Goal: Task Accomplishment & Management: Manage account settings

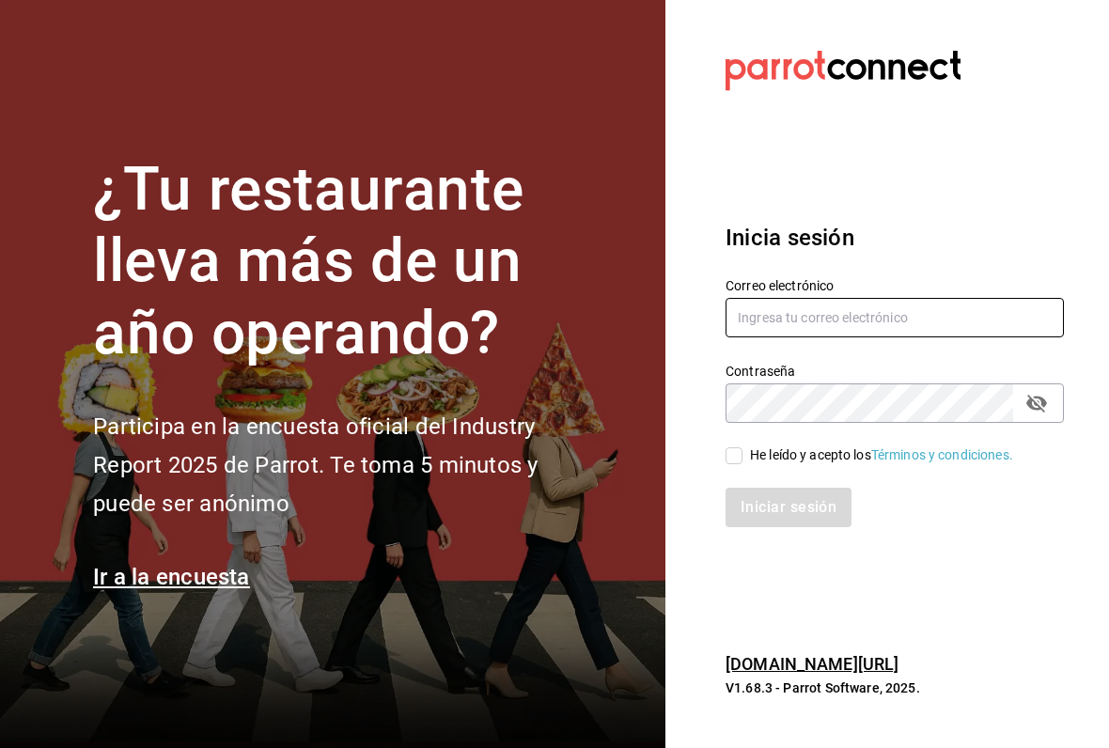
click at [786, 330] on input "text" at bounding box center [895, 317] width 338 height 39
type input "sguadianao@gmail.com"
click at [740, 455] on input "He leído y acepto los Términos y condiciones." at bounding box center [734, 455] width 17 height 17
checkbox input "true"
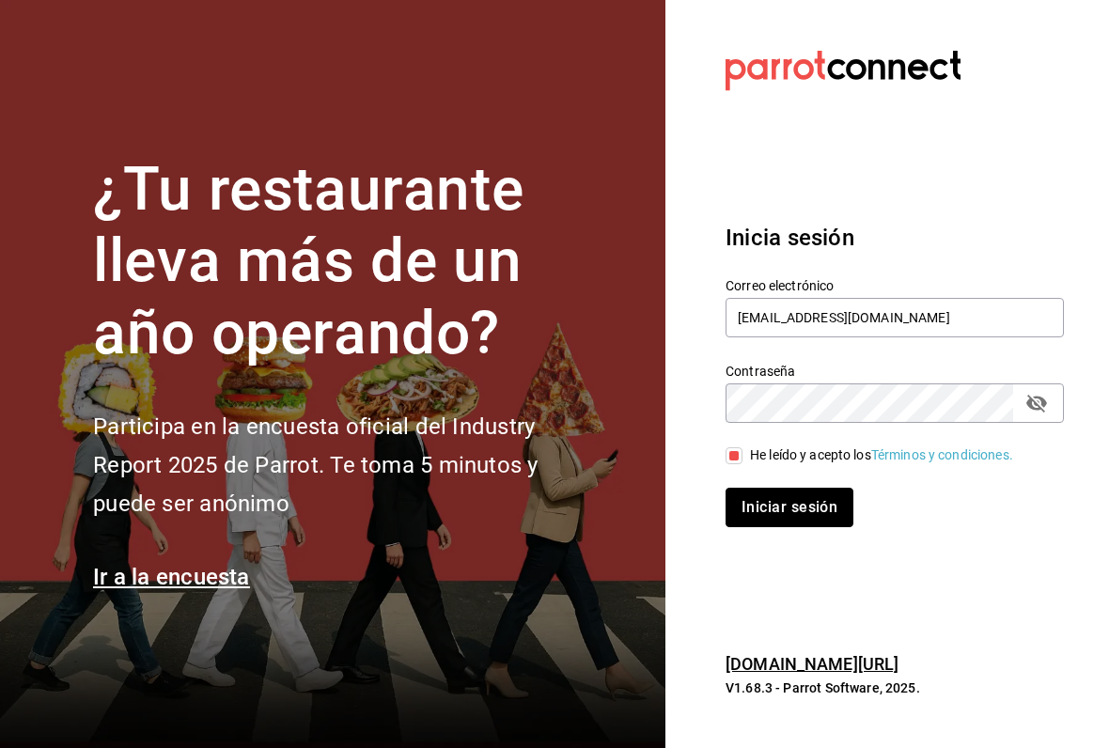
click at [776, 510] on button "Iniciar sesión" at bounding box center [790, 507] width 128 height 39
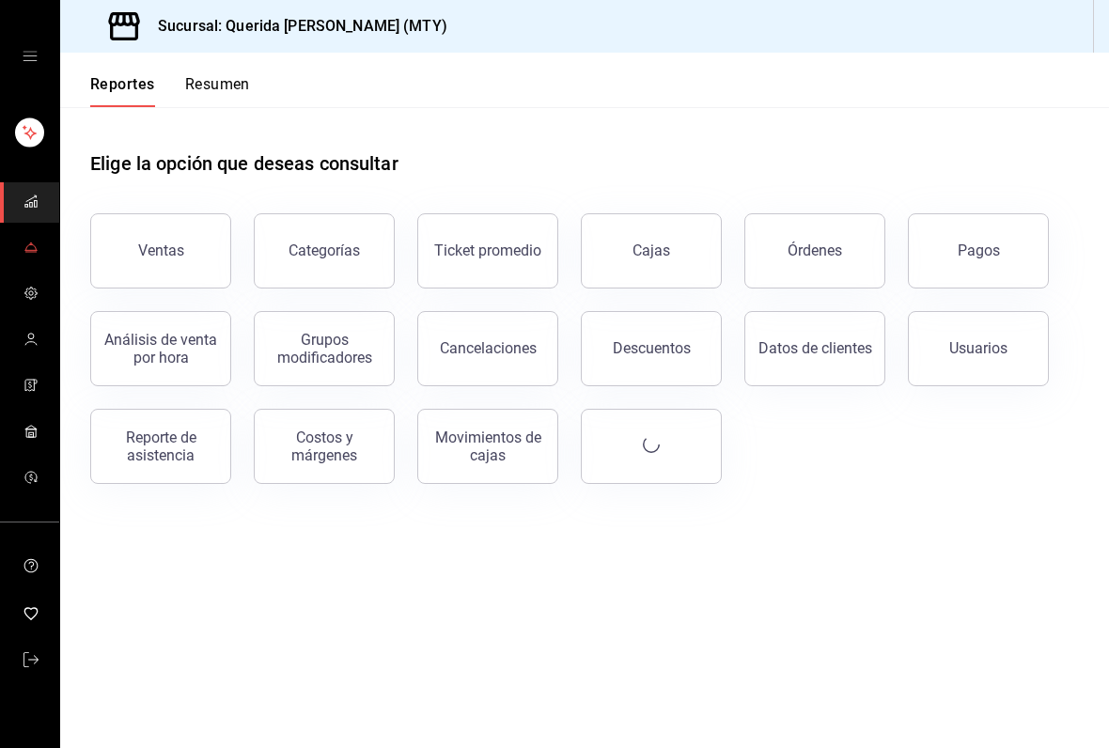
click at [39, 241] on link "mailbox folders" at bounding box center [29, 248] width 59 height 40
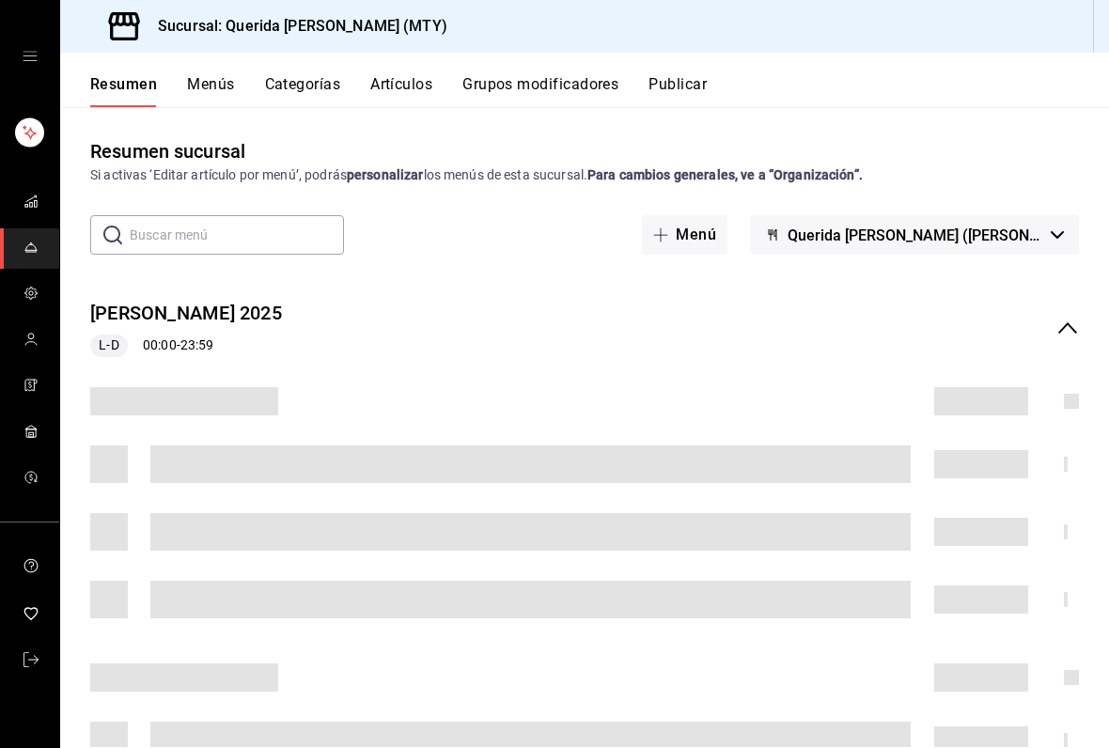
click at [1075, 342] on div "[PERSON_NAME] 2025 L-D 00:00 - 23:59" at bounding box center [584, 328] width 1049 height 87
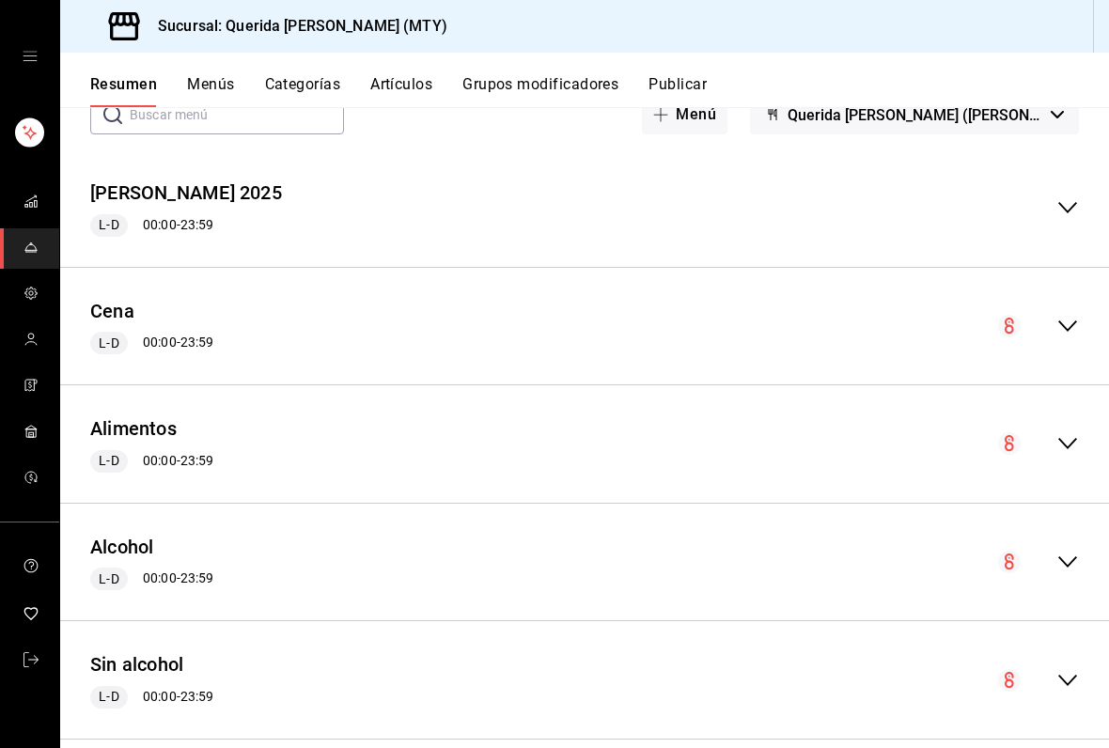
scroll to position [119, 0]
click at [1068, 434] on icon "collapse-menu-row" at bounding box center [1067, 444] width 23 height 23
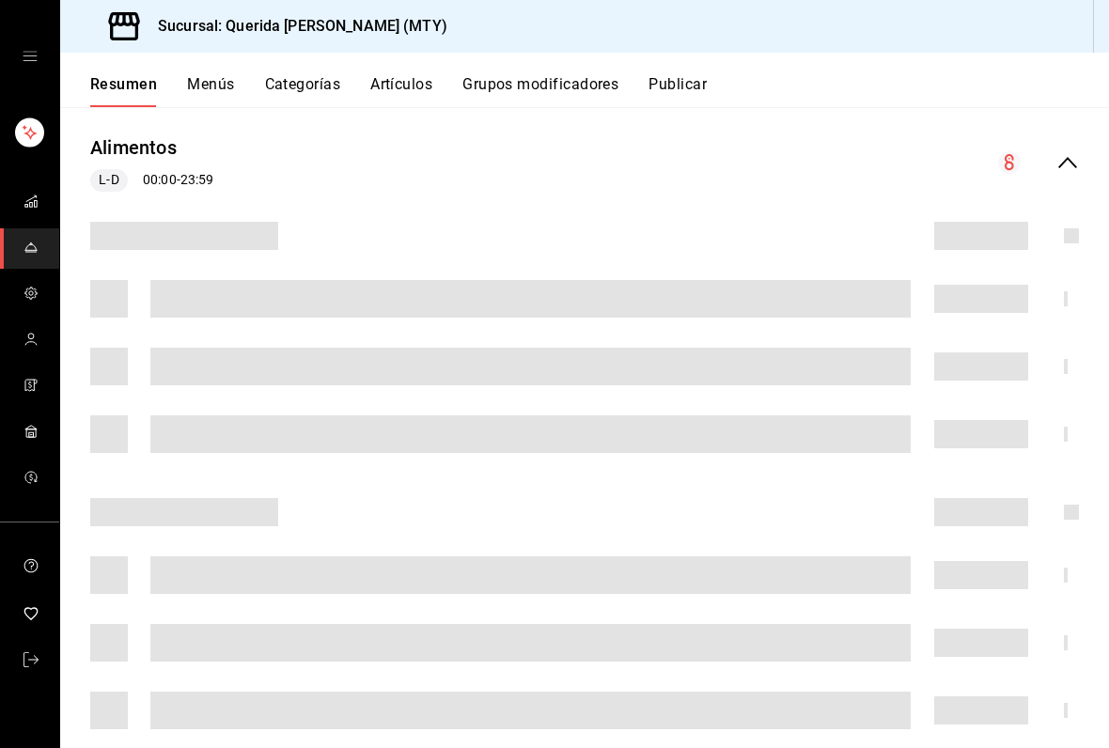
scroll to position [401, 0]
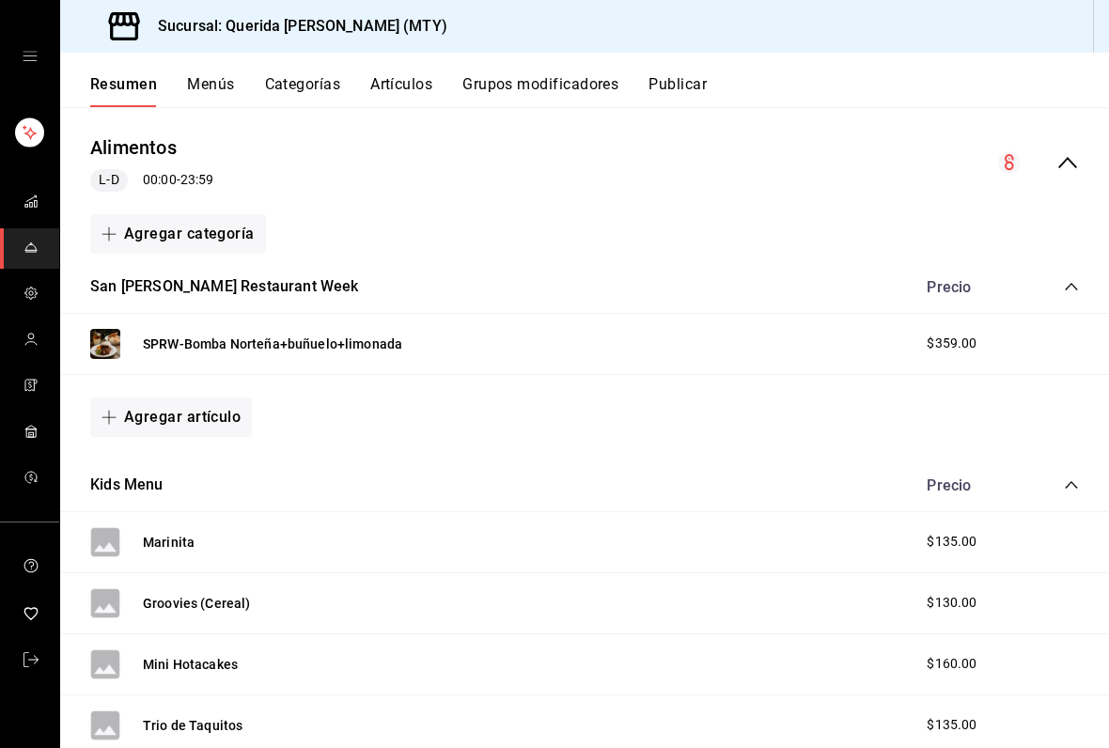
click at [1068, 291] on icon "collapse-category-row" at bounding box center [1071, 286] width 15 height 15
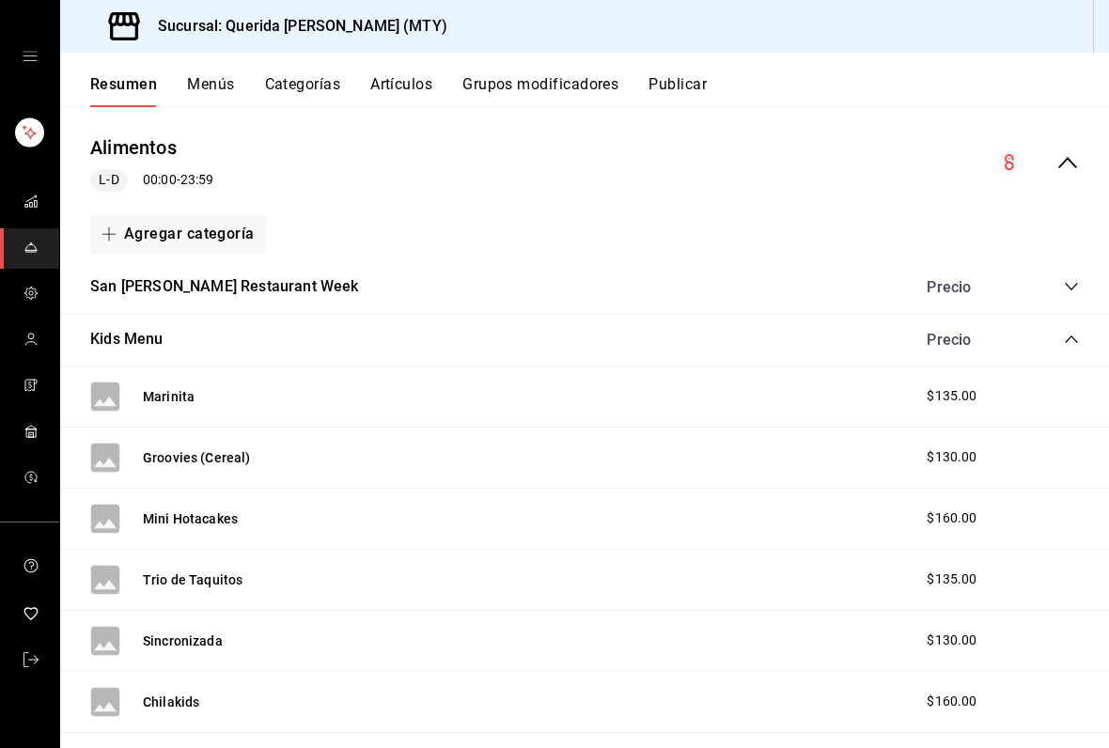
click at [1067, 341] on icon "collapse-category-row" at bounding box center [1071, 339] width 15 height 15
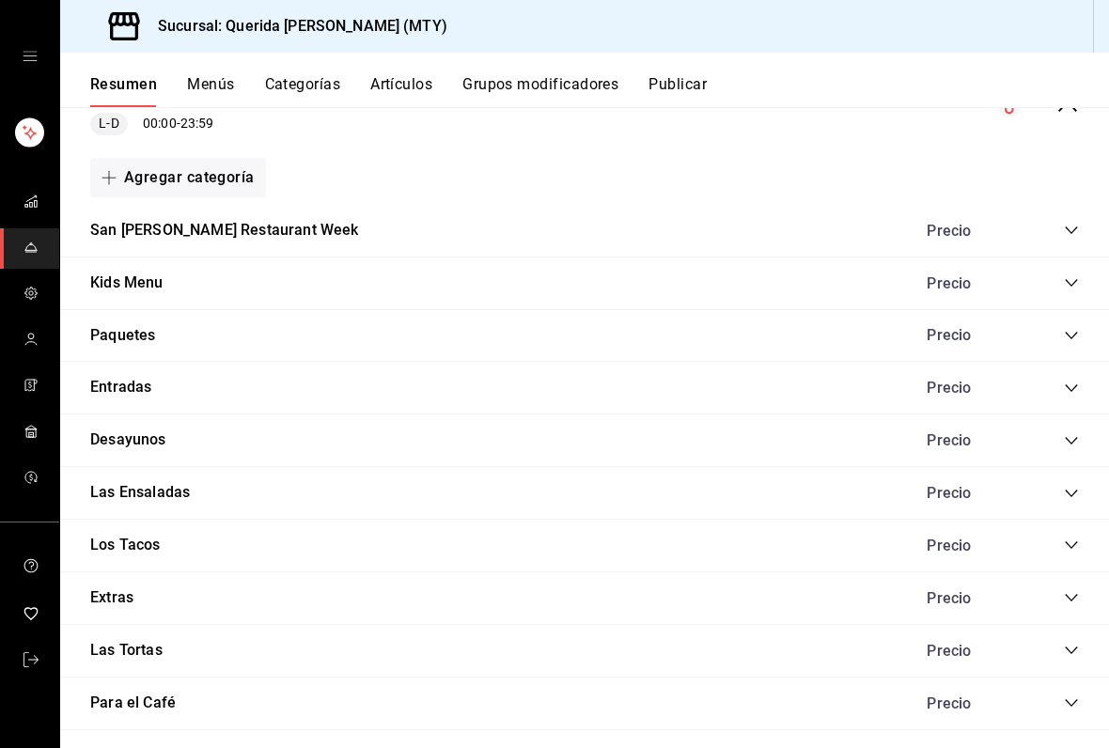
scroll to position [511, 0]
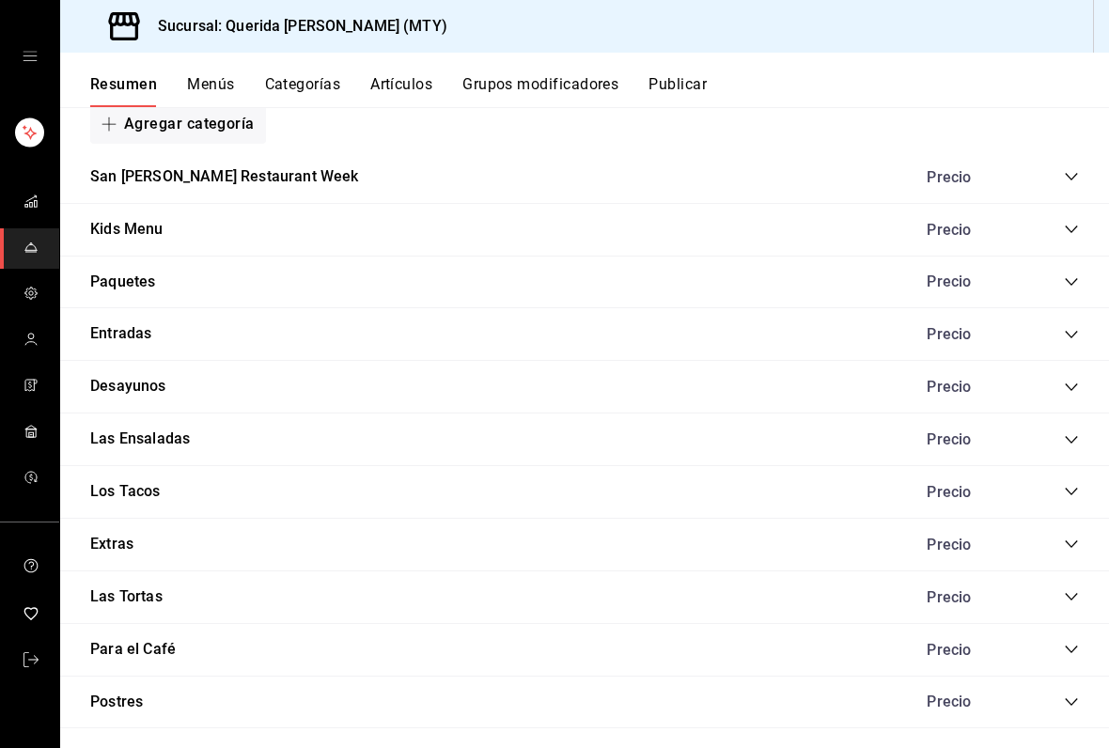
click at [1078, 332] on icon "collapse-category-row" at bounding box center [1071, 334] width 15 height 15
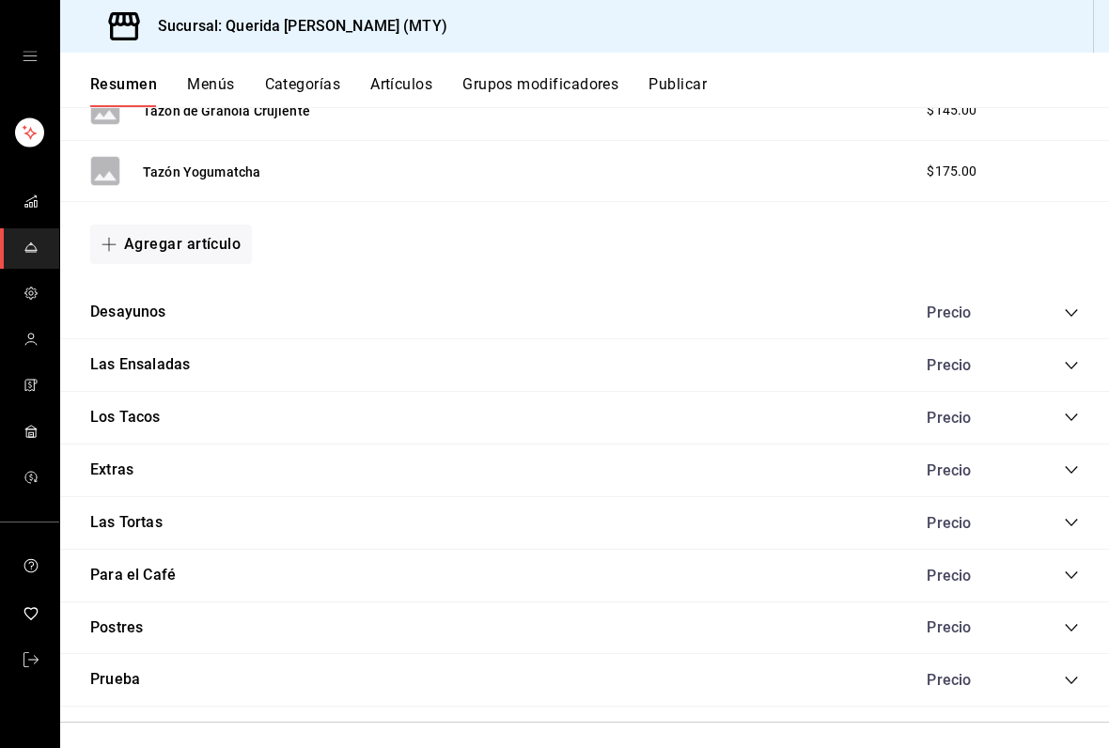
scroll to position [853, 0]
click at [1069, 314] on icon "collapse-category-row" at bounding box center [1071, 312] width 15 height 15
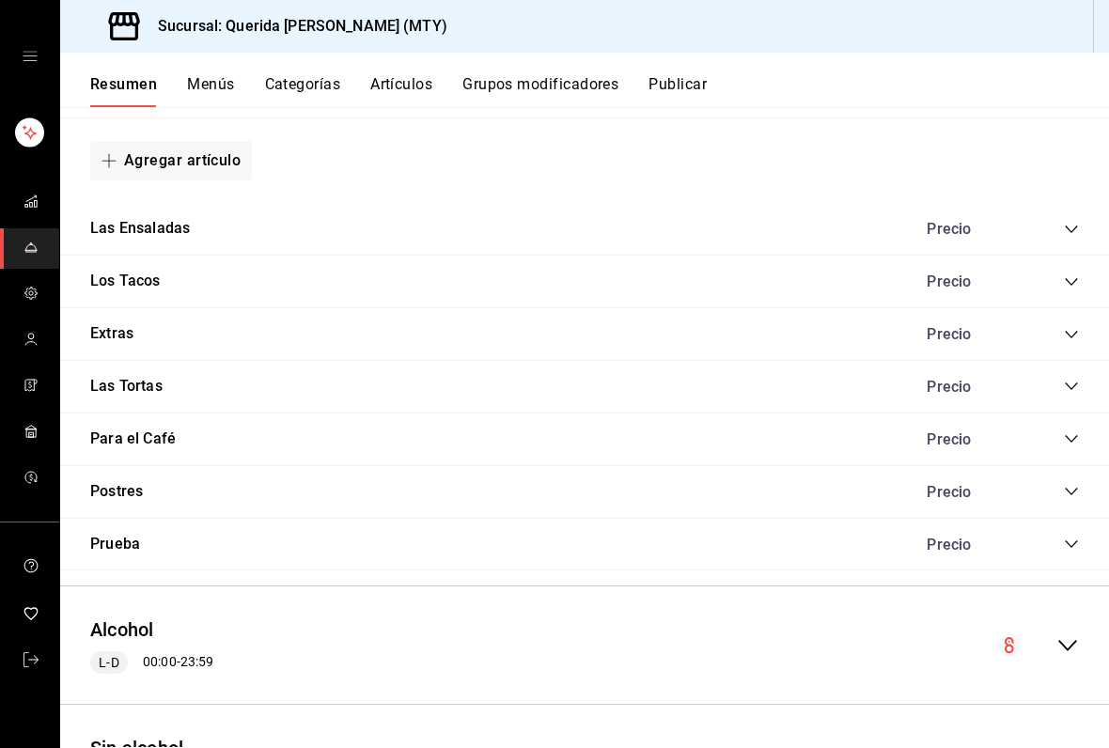
scroll to position [2341, 0]
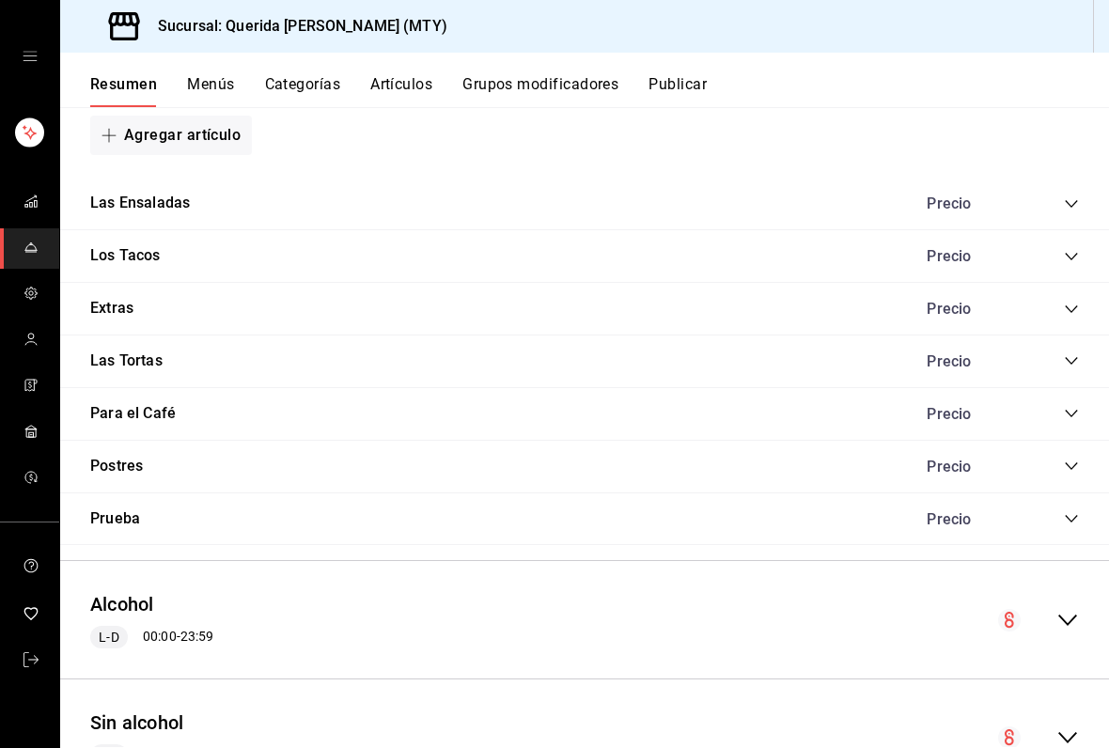
click at [1073, 249] on icon "collapse-category-row" at bounding box center [1071, 256] width 15 height 15
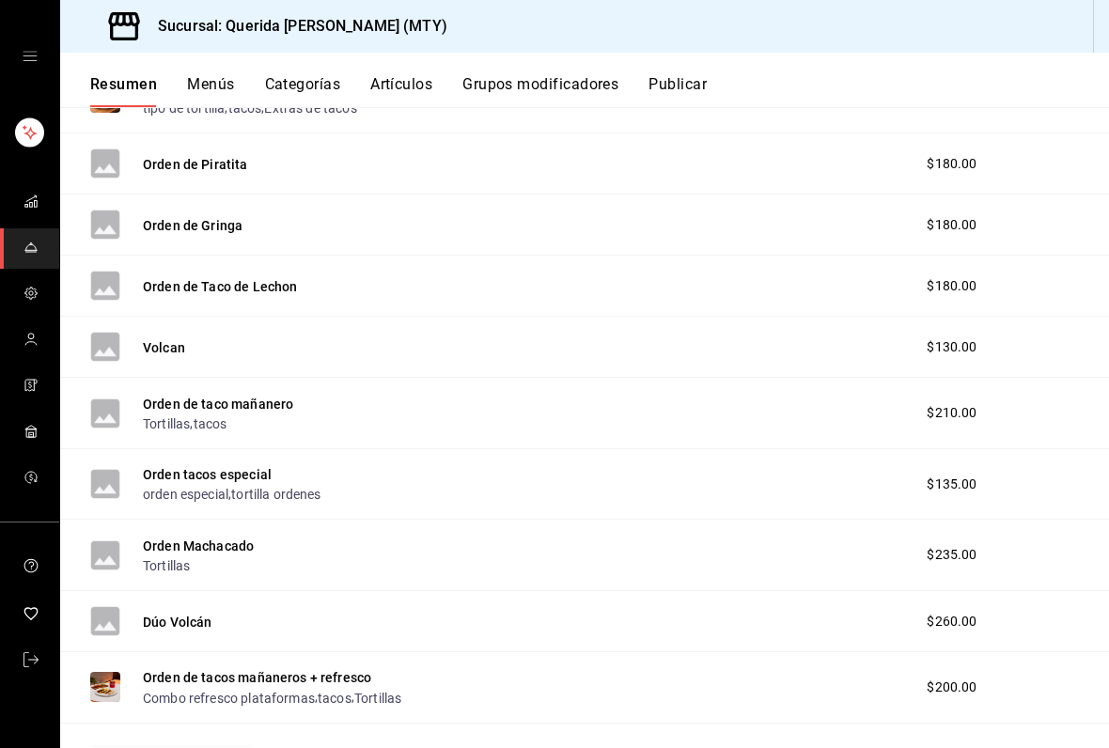
scroll to position [2634, 0]
